Goal: Obtain resource: Download file/media

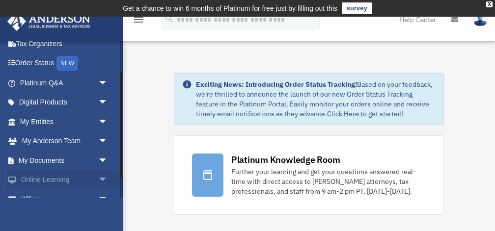
scroll to position [47, 0]
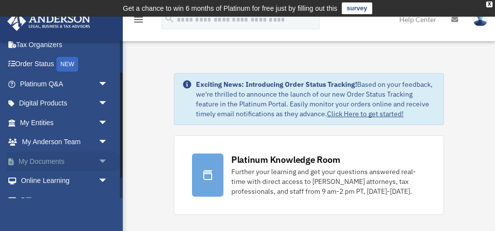
click at [68, 155] on link "My Documents arrow_drop_down" at bounding box center [65, 162] width 116 height 20
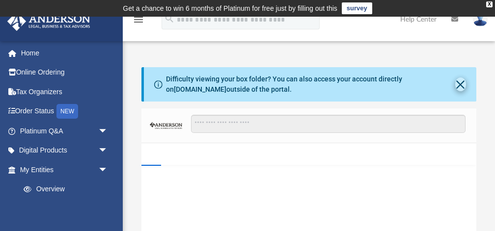
click at [460, 83] on button "Close" at bounding box center [460, 85] width 11 height 14
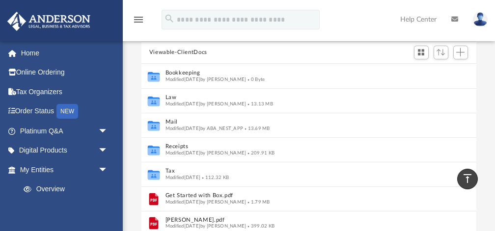
scroll to position [67, 0]
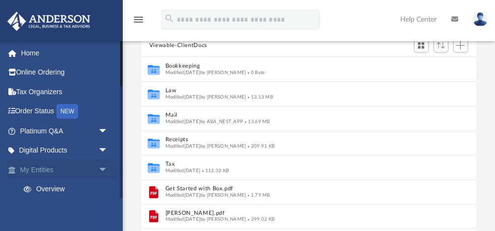
click at [33, 166] on link "My Entities arrow_drop_down" at bounding box center [65, 170] width 116 height 20
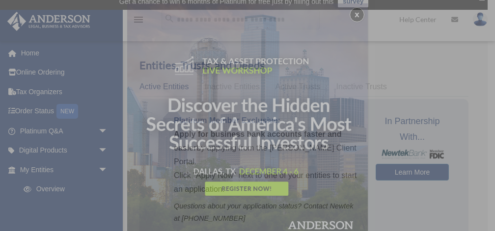
scroll to position [5, 0]
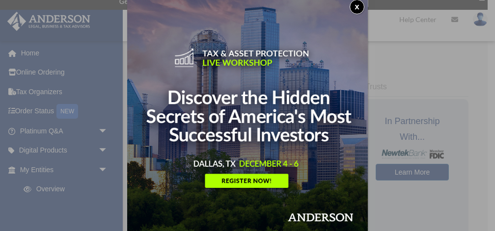
click at [364, 1] on img at bounding box center [247, 116] width 240 height 240
click at [355, 5] on button "x" at bounding box center [356, 7] width 15 height 15
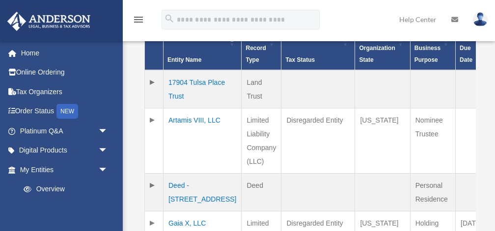
scroll to position [293, 0]
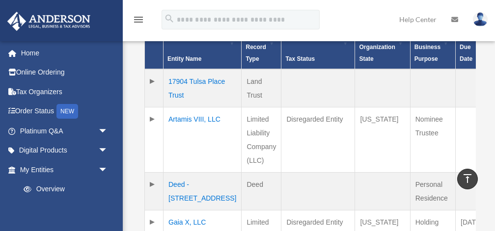
click at [184, 132] on td "Artamis VIII, LLC" at bounding box center [202, 139] width 78 height 65
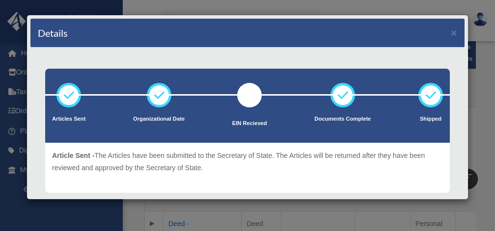
scroll to position [0, 0]
click at [454, 33] on button "×" at bounding box center [453, 32] width 6 height 10
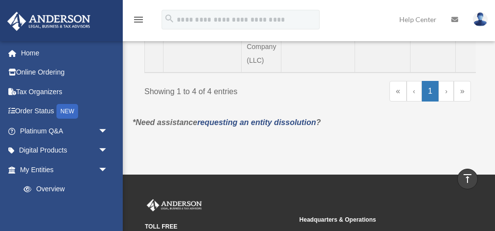
scroll to position [539, 0]
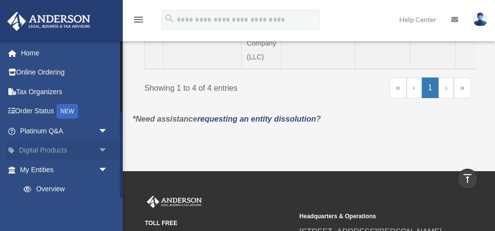
click at [104, 146] on span "arrow_drop_down" at bounding box center [108, 151] width 20 height 20
click at [104, 146] on span "arrow_drop_up" at bounding box center [108, 151] width 20 height 20
click at [100, 167] on span "arrow_drop_down" at bounding box center [108, 170] width 20 height 20
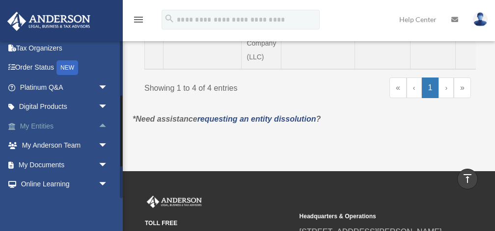
scroll to position [51, 0]
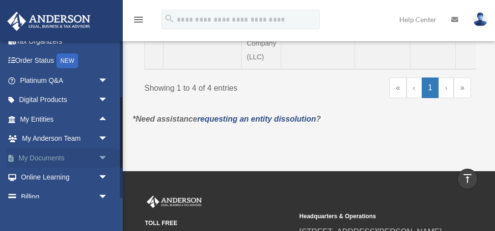
click at [56, 156] on link "My Documents arrow_drop_down" at bounding box center [65, 158] width 116 height 20
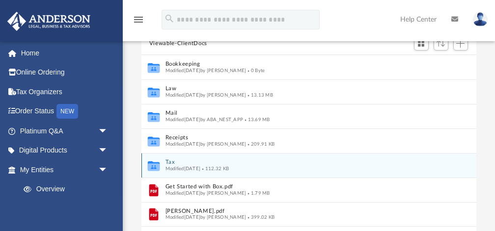
scroll to position [110, 0]
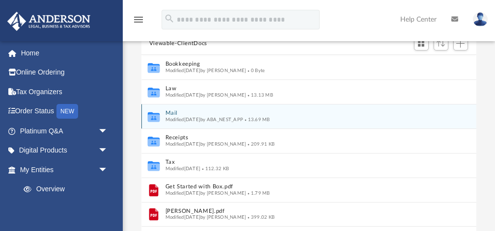
click at [171, 117] on span "Modified Fri Sep 19 2025 by ABA_NEST_APP" at bounding box center [204, 119] width 78 height 5
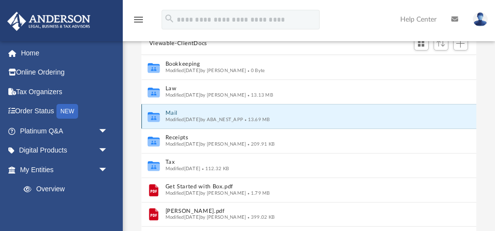
click at [155, 114] on icon "grid" at bounding box center [153, 117] width 12 height 7
click at [173, 110] on button "Mail" at bounding box center [302, 113] width 274 height 6
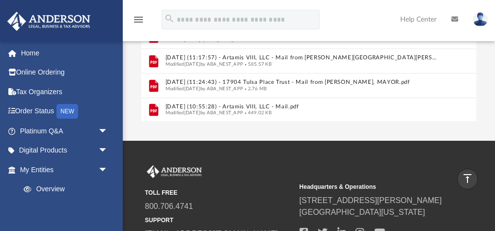
scroll to position [263, 0]
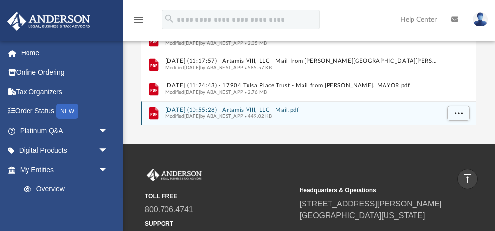
click at [184, 107] on button "2025.09.19 (10:55:28) - Artamis VIII, LLC - Mail.pdf" at bounding box center [302, 110] width 274 height 6
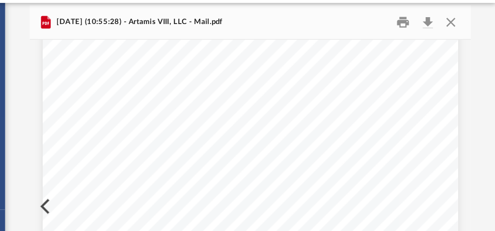
scroll to position [140, 0]
drag, startPoint x: 161, startPoint y: 85, endPoint x: 202, endPoint y: 85, distance: 40.7
click at [202, 85] on div "Page 1" at bounding box center [308, 156] width 315 height 406
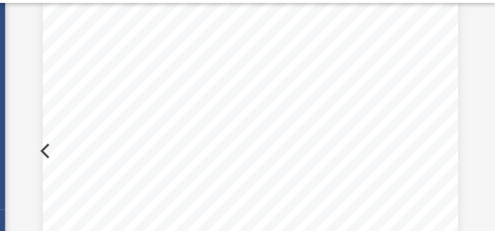
scroll to position [39, 0]
drag, startPoint x: 161, startPoint y: 145, endPoint x: 195, endPoint y: 147, distance: 34.4
click at [195, 147] on div "Page 1" at bounding box center [308, 215] width 315 height 406
